Goal: Information Seeking & Learning: Find specific fact

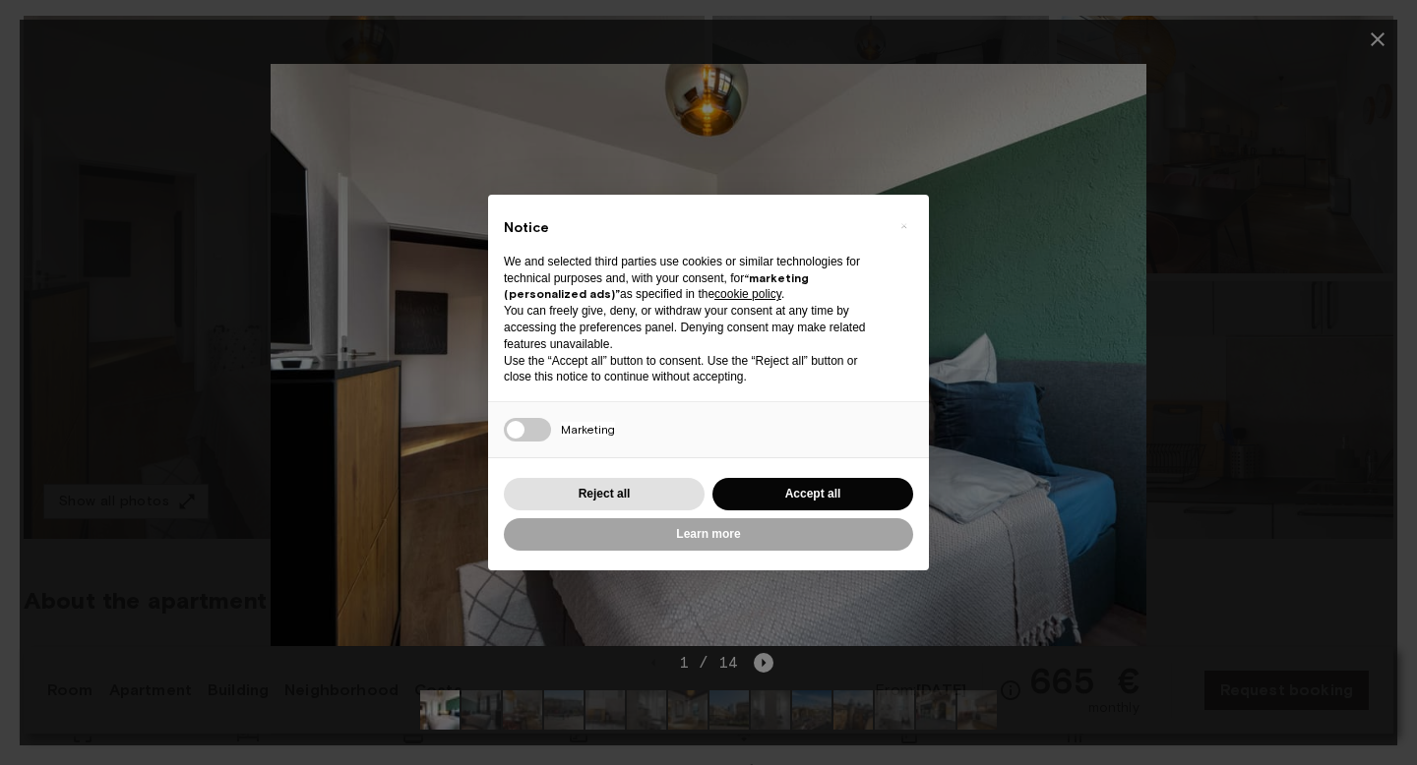
click at [797, 487] on button "Accept all" at bounding box center [812, 494] width 201 height 32
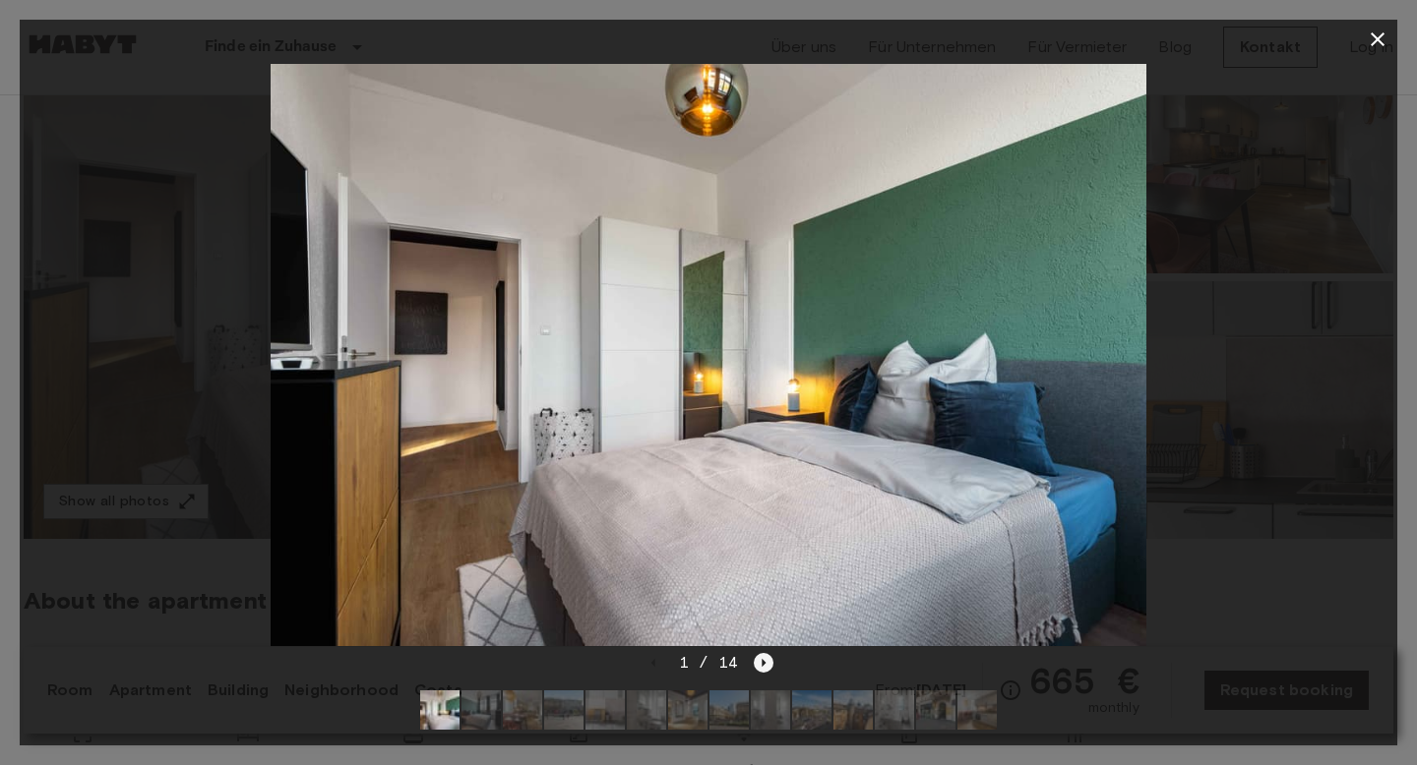
click at [759, 654] on icon "Next image" at bounding box center [764, 663] width 20 height 20
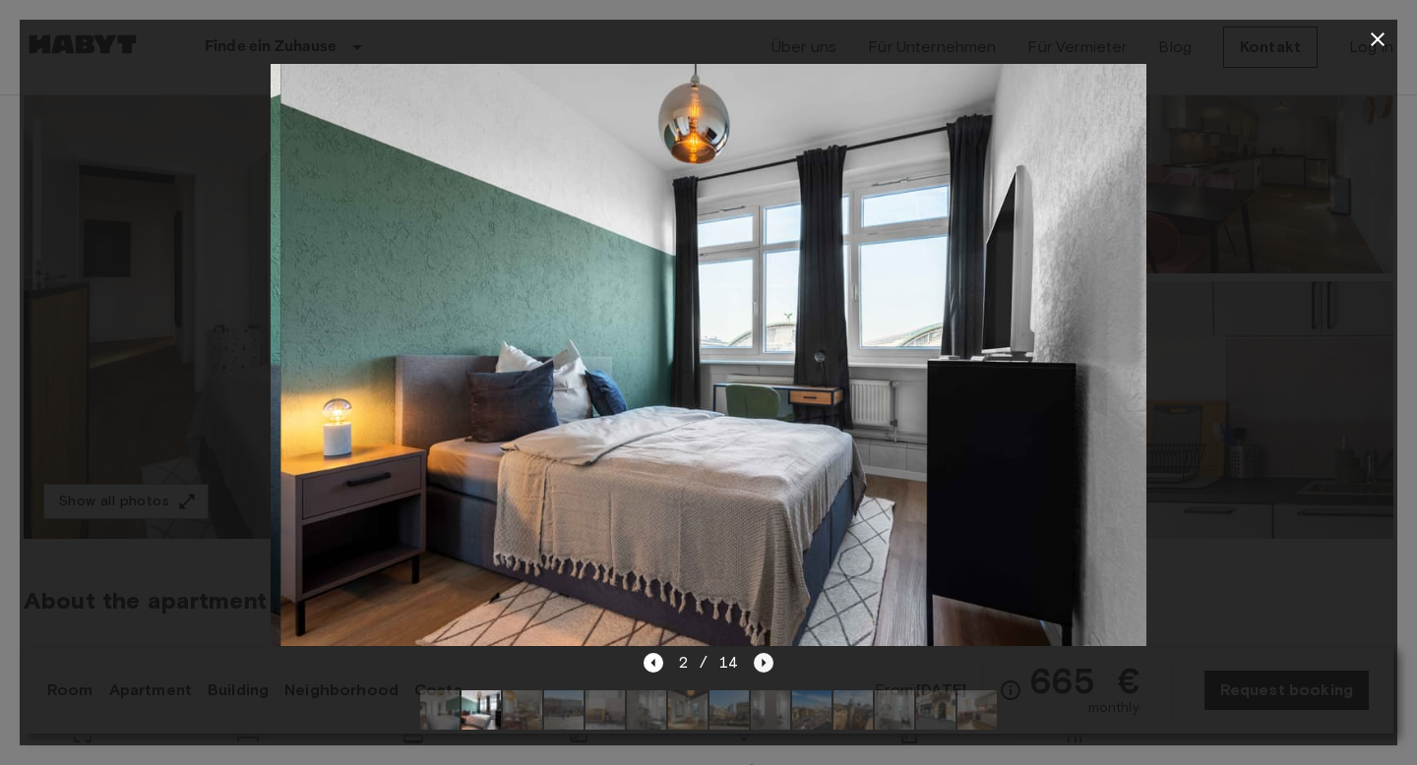
click at [759, 654] on icon "Next image" at bounding box center [764, 663] width 20 height 20
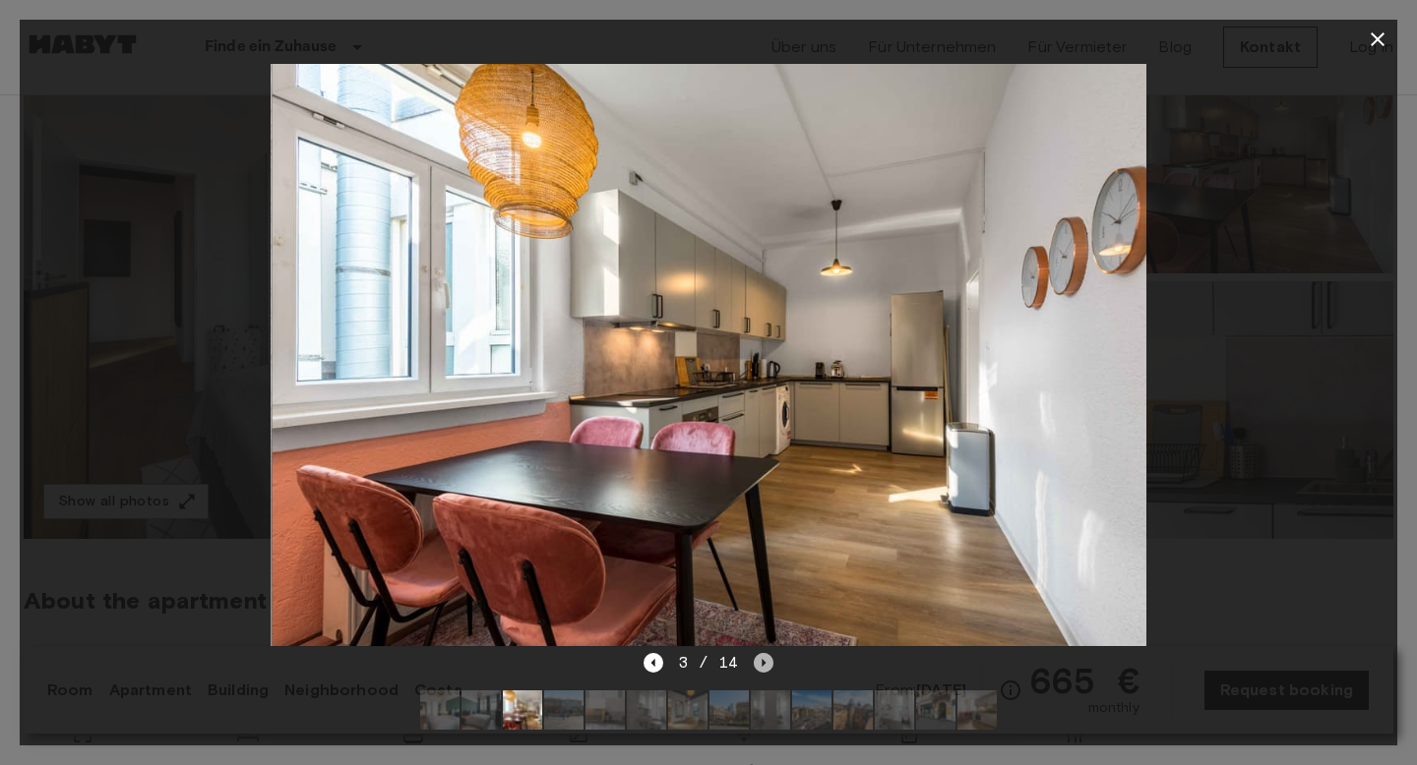
click at [759, 654] on icon "Next image" at bounding box center [764, 663] width 20 height 20
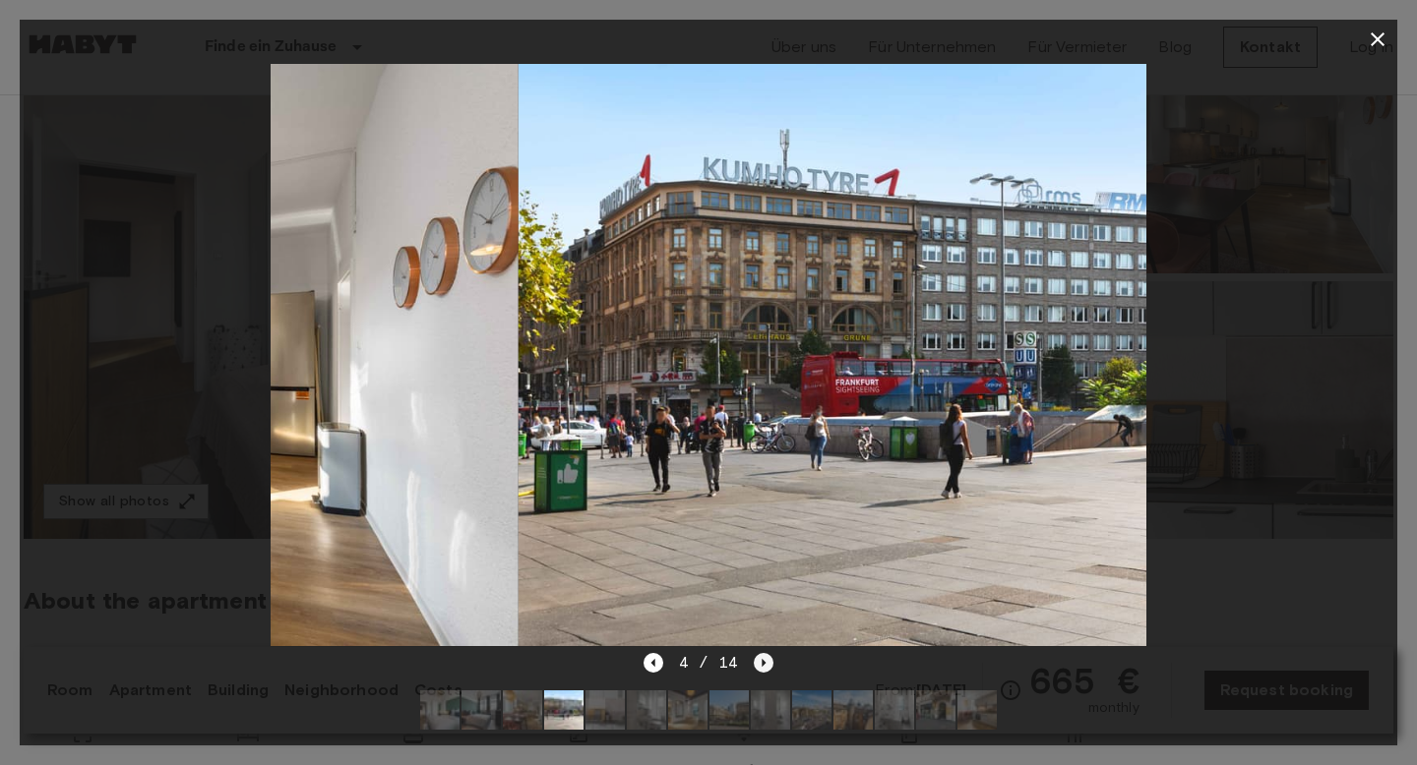
click at [759, 654] on icon "Next image" at bounding box center [764, 663] width 20 height 20
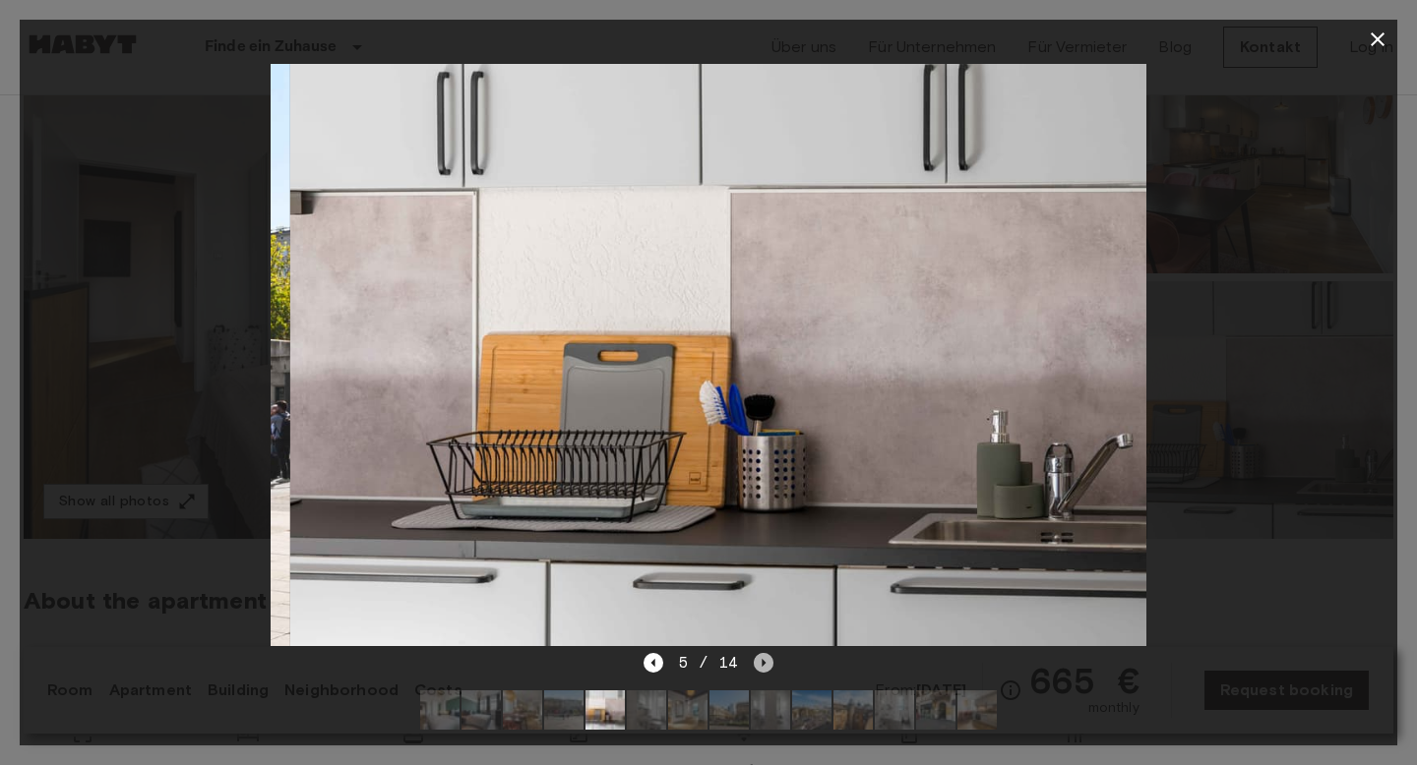
click at [768, 656] on icon "Next image" at bounding box center [764, 663] width 20 height 20
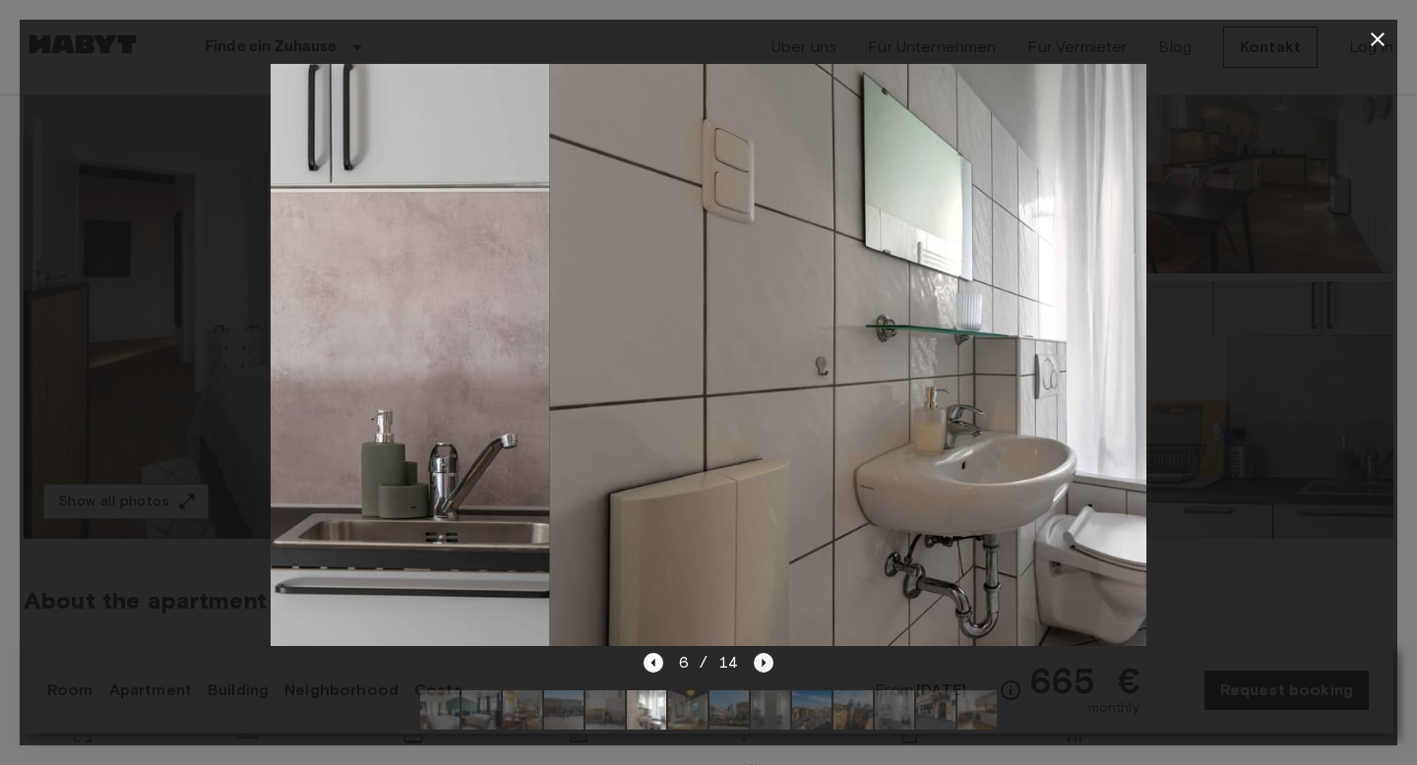
click at [768, 656] on icon "Next image" at bounding box center [764, 663] width 20 height 20
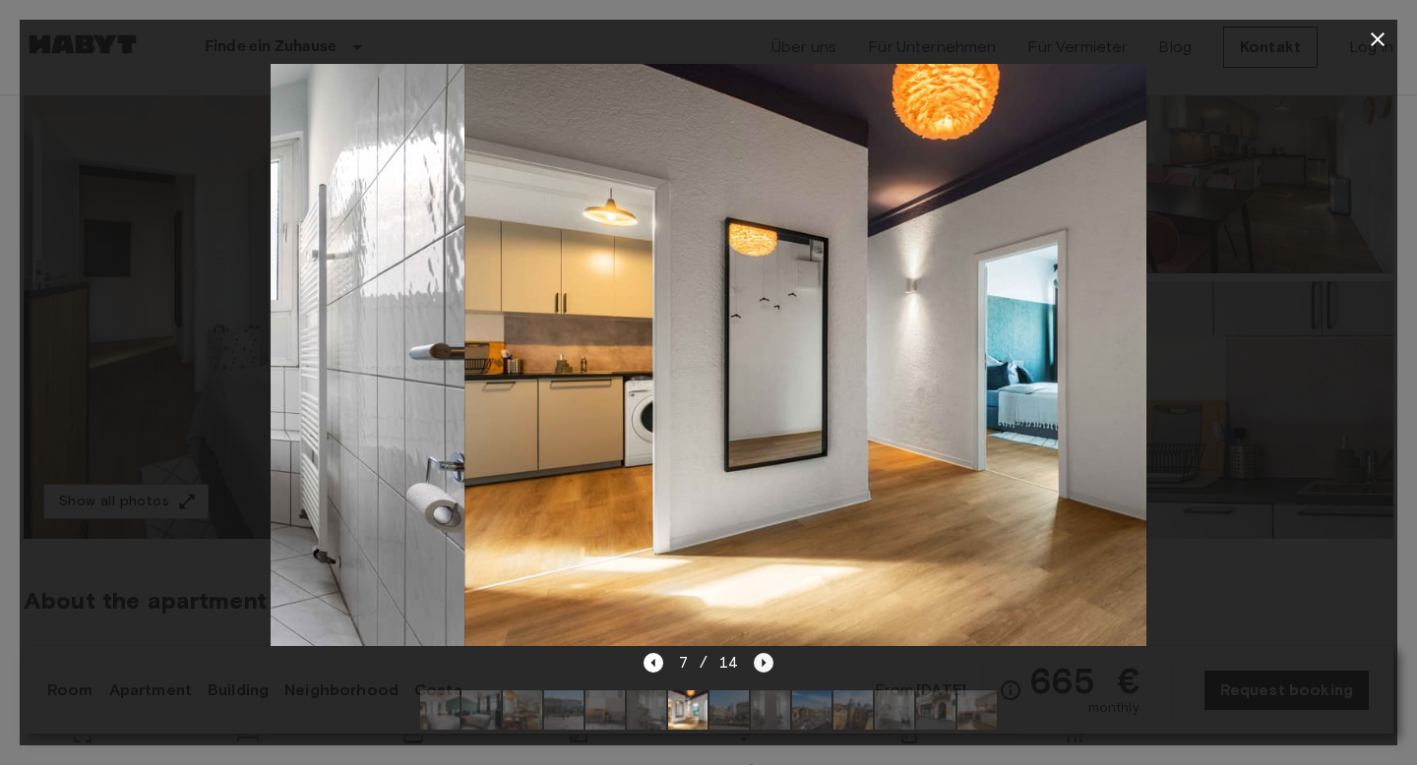
click at [768, 656] on icon "Next image" at bounding box center [764, 663] width 20 height 20
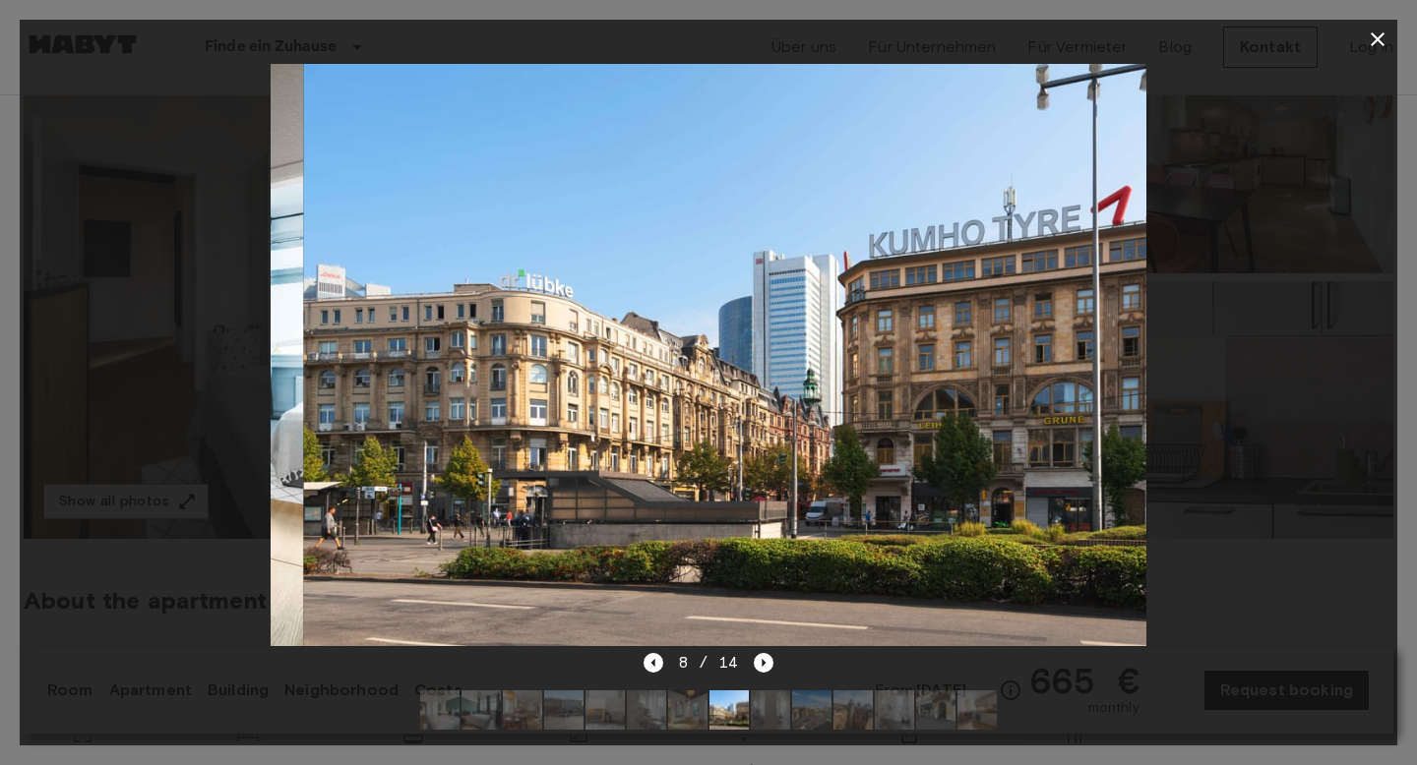
click at [1253, 190] on div at bounding box center [708, 355] width 1377 height 592
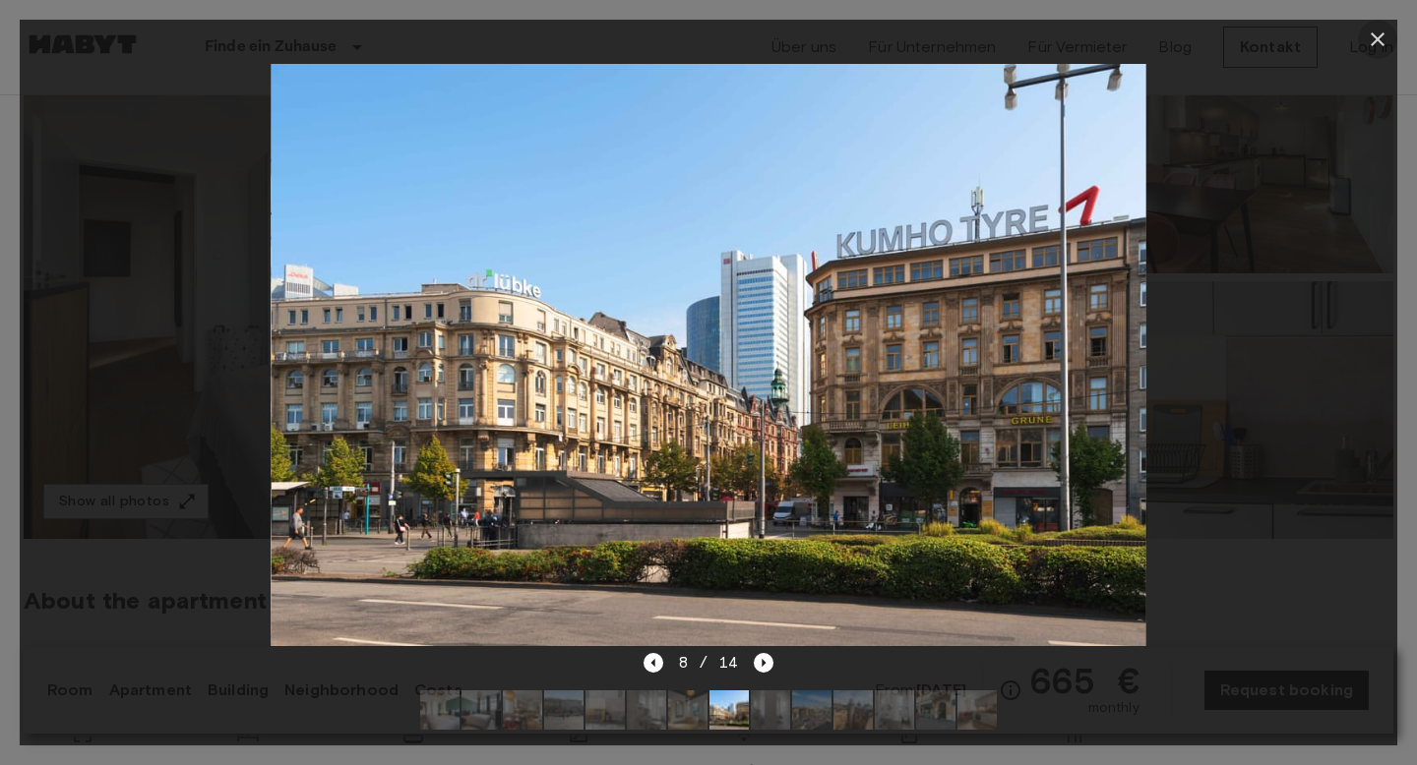
click at [1369, 40] on icon "button" at bounding box center [1377, 40] width 24 height 24
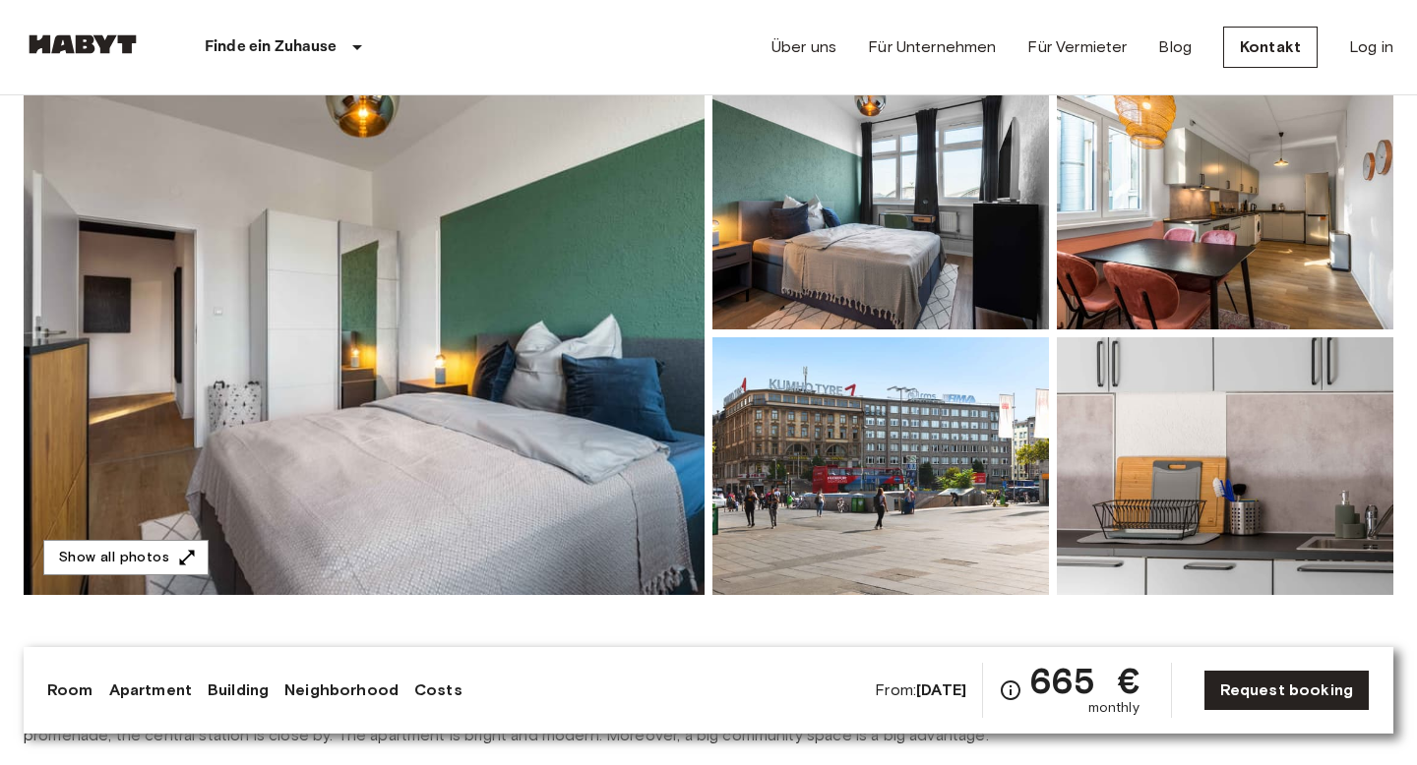
scroll to position [98, 0]
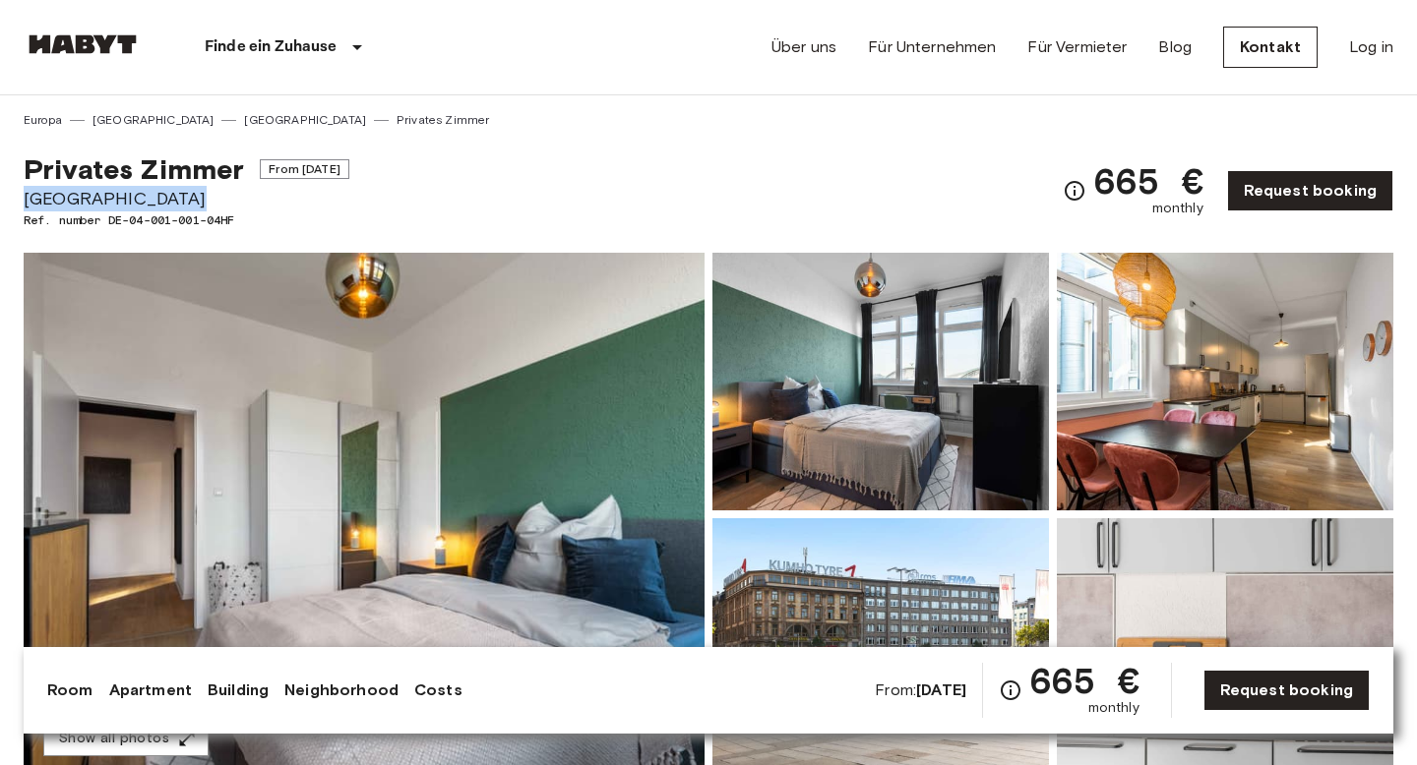
drag, startPoint x: 209, startPoint y: 194, endPoint x: 12, endPoint y: 194, distance: 196.7
copy span "[GEOGRAPHIC_DATA]"
